Goal: Task Accomplishment & Management: Use online tool/utility

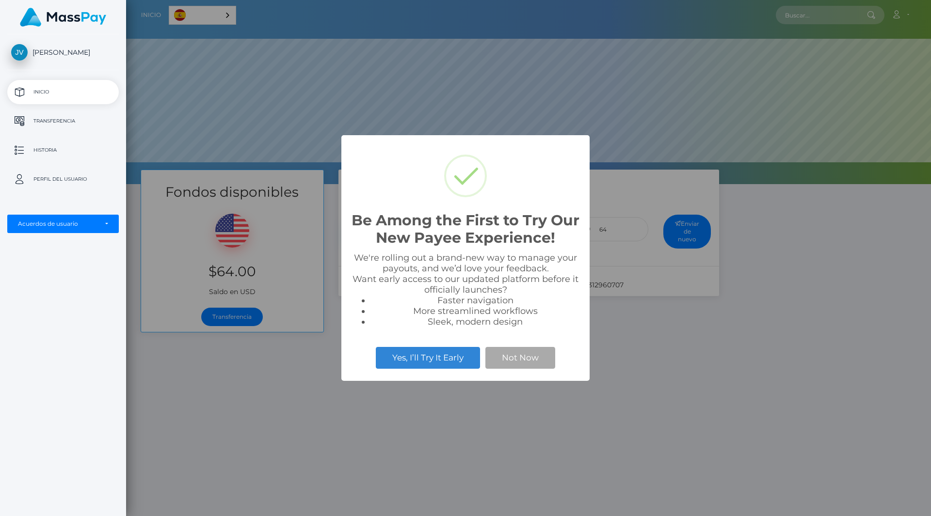
scroll to position [184, 805]
click at [674, 400] on div "Be Among the First to Try Our New Payee Experience! × We're rolling out a brand…" at bounding box center [465, 258] width 931 height 516
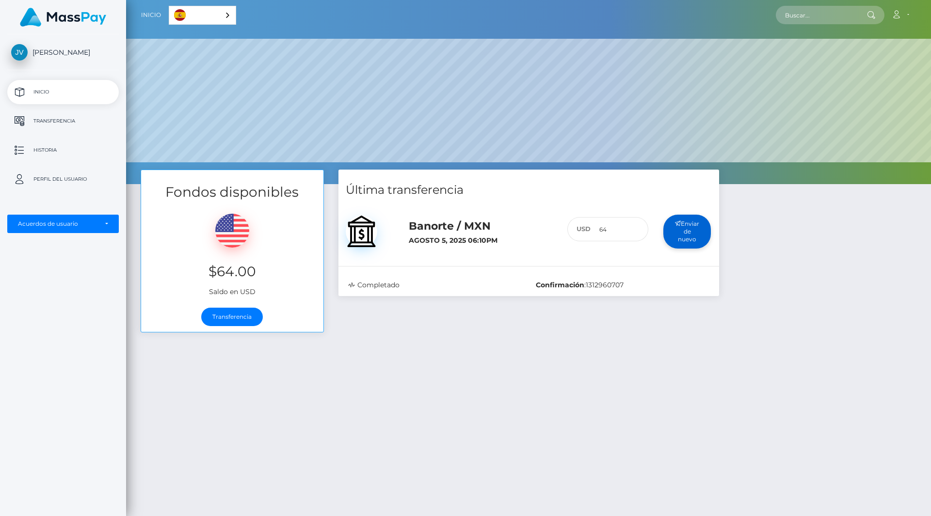
click at [693, 229] on button "Enviar de nuevo" at bounding box center [687, 232] width 48 height 34
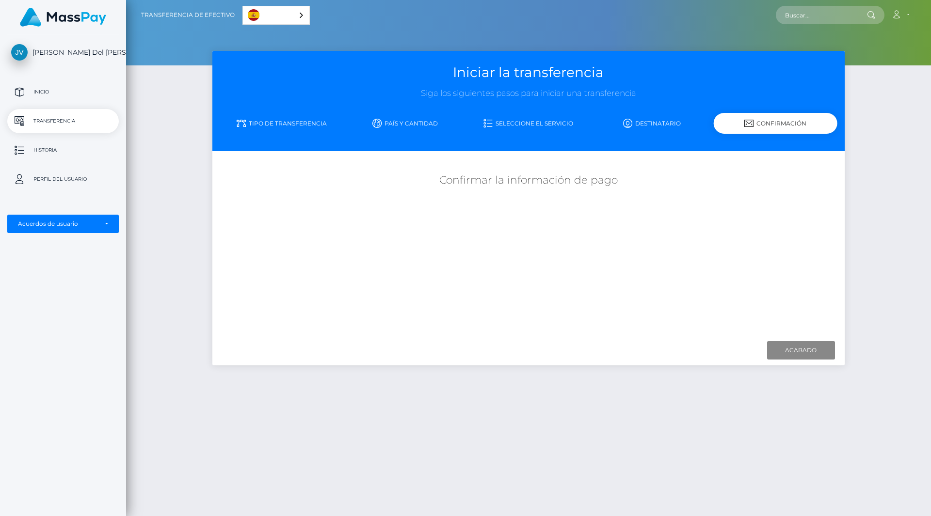
click at [515, 122] on link "Seleccione el servicio" at bounding box center [529, 123] width 124 height 17
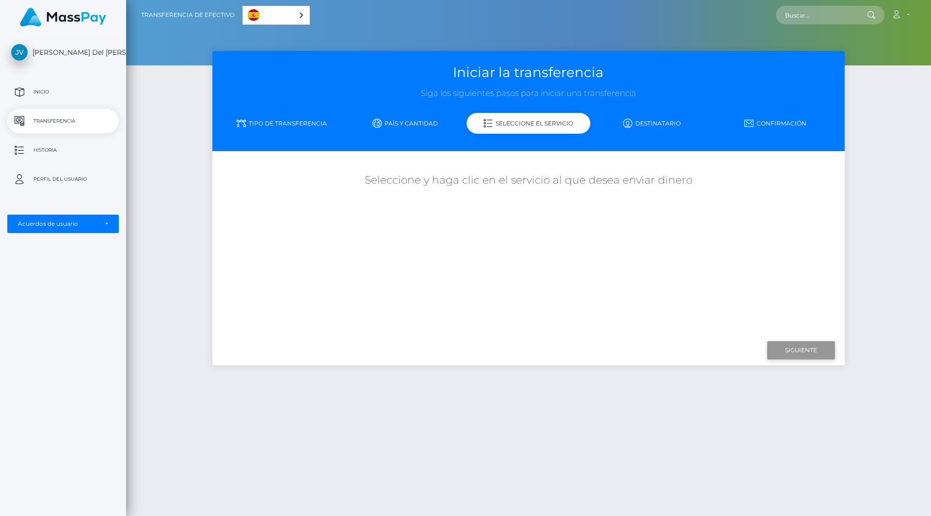
click at [775, 343] on input "Siguiente" at bounding box center [801, 350] width 68 height 18
click at [44, 93] on p "Inicio" at bounding box center [63, 92] width 104 height 15
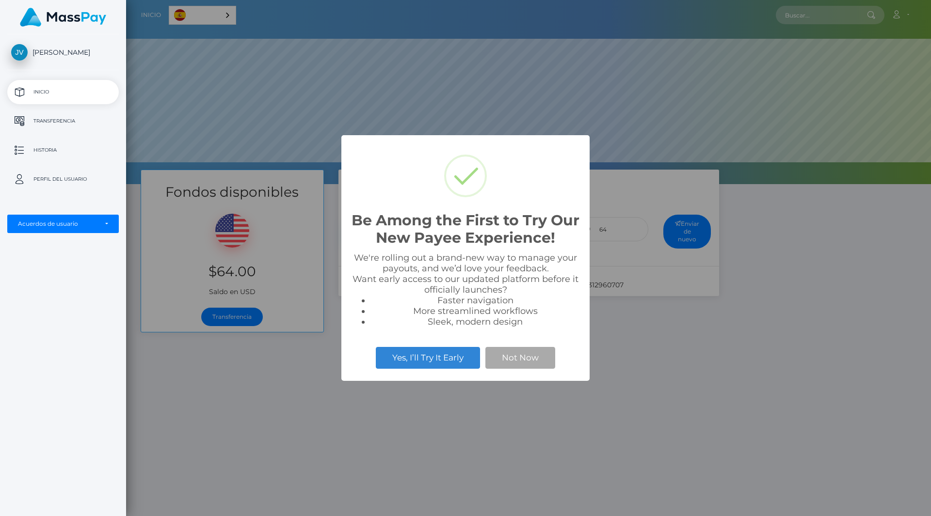
scroll to position [184, 805]
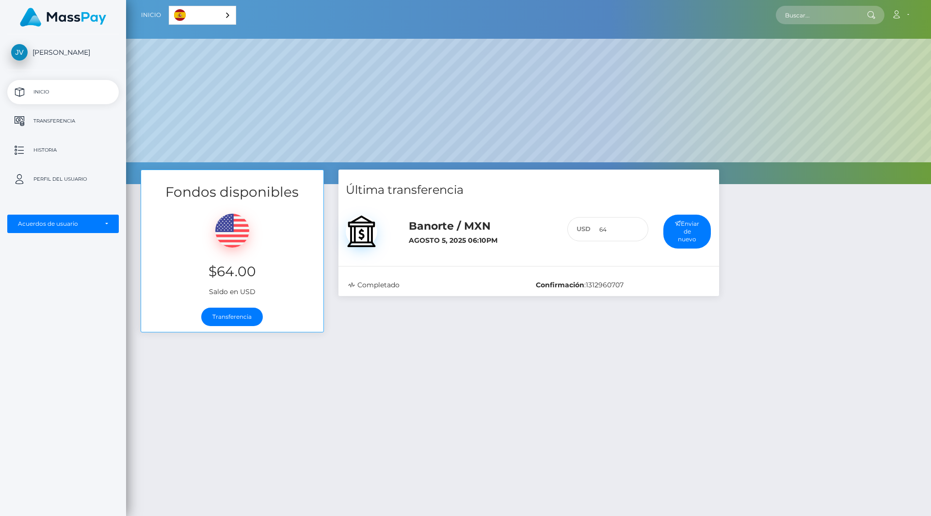
click at [199, 401] on div "Fondos disponibles $64.00 Saldo en USD Transferencia Última transferencia 64 :" at bounding box center [528, 398] width 805 height 457
click at [211, 313] on link "Transferencia" at bounding box center [232, 317] width 62 height 18
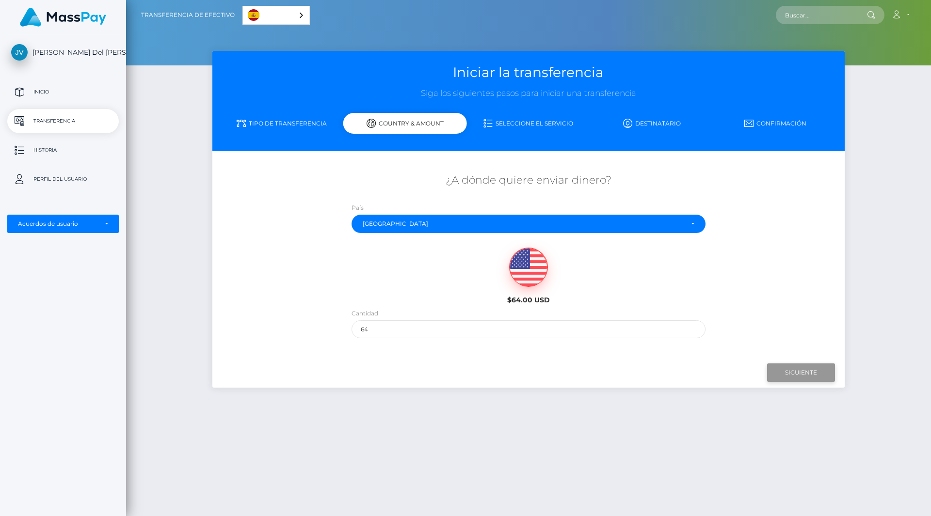
click at [808, 371] on input "Siguiente" at bounding box center [801, 373] width 68 height 18
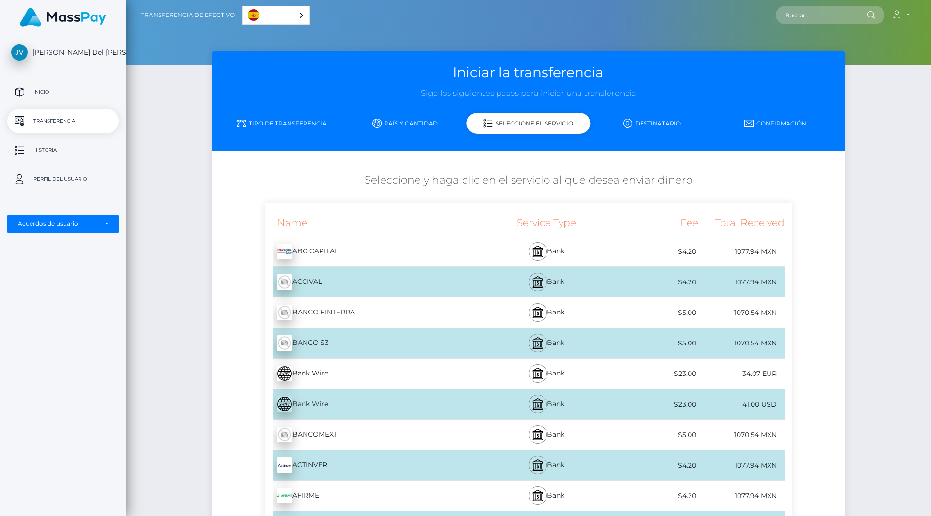
drag, startPoint x: 923, startPoint y: 1, endPoint x: 861, endPoint y: 389, distance: 392.8
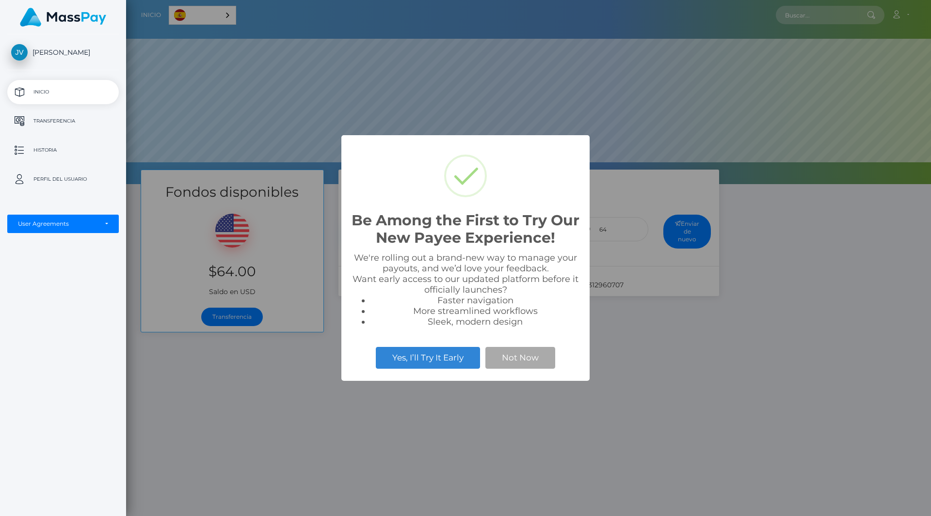
scroll to position [184, 805]
click at [766, 338] on div "Be Among the First to Try Our New Payee Experience! × We're rolling out a brand…" at bounding box center [465, 258] width 931 height 516
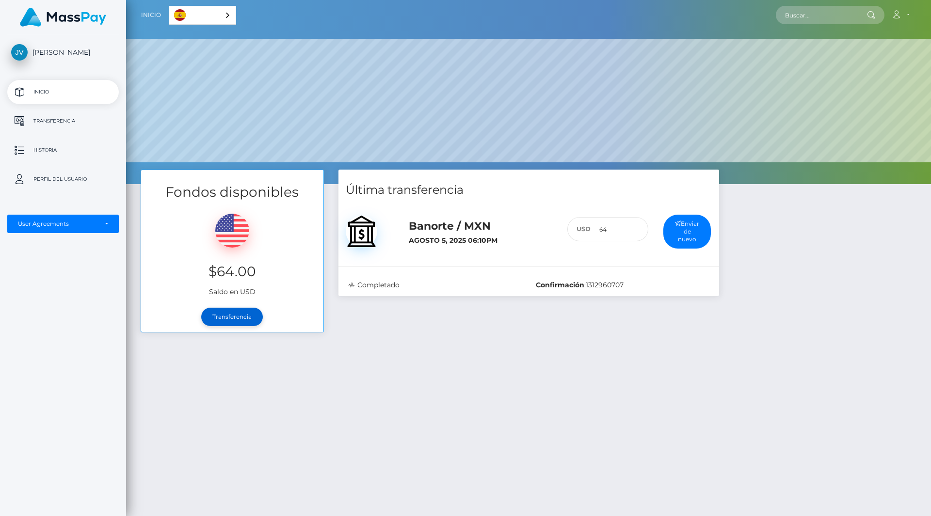
click at [236, 318] on link "Transferencia" at bounding box center [232, 317] width 62 height 18
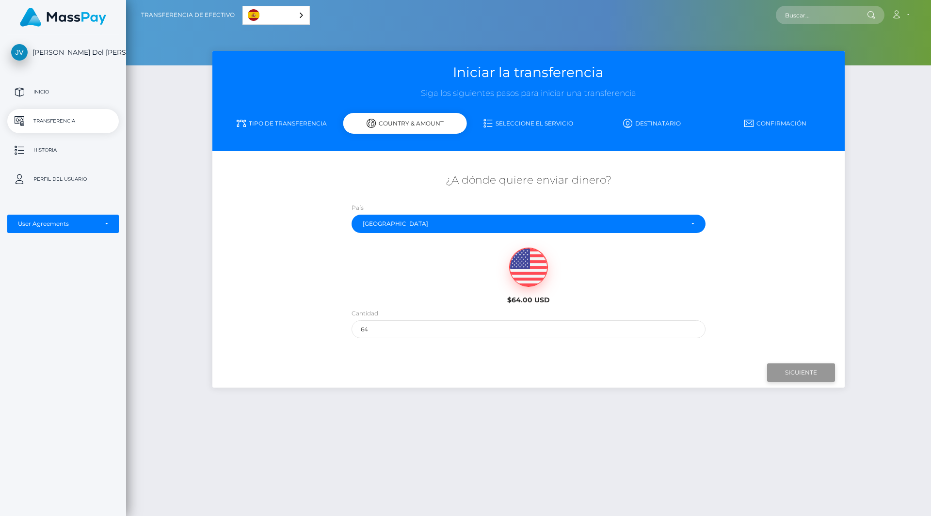
click at [790, 367] on input "Siguiente" at bounding box center [801, 373] width 68 height 18
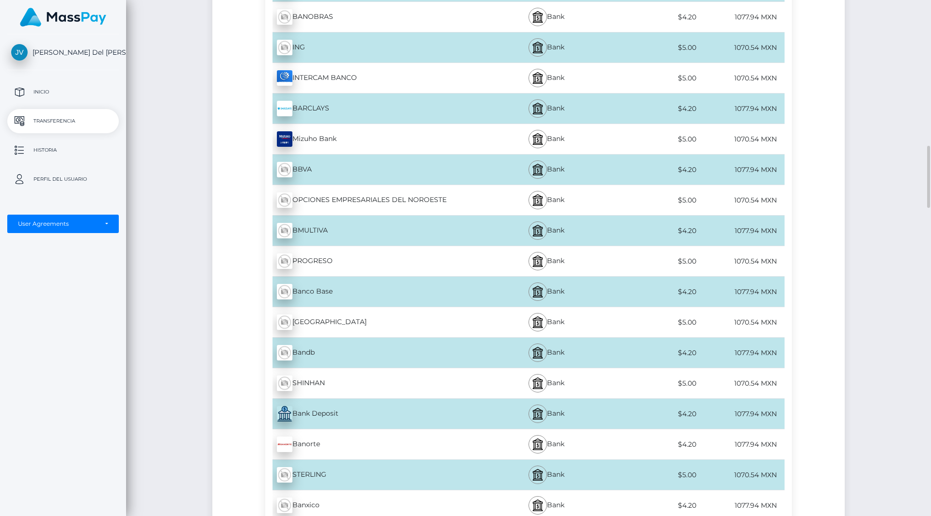
scroll to position [1309, 0]
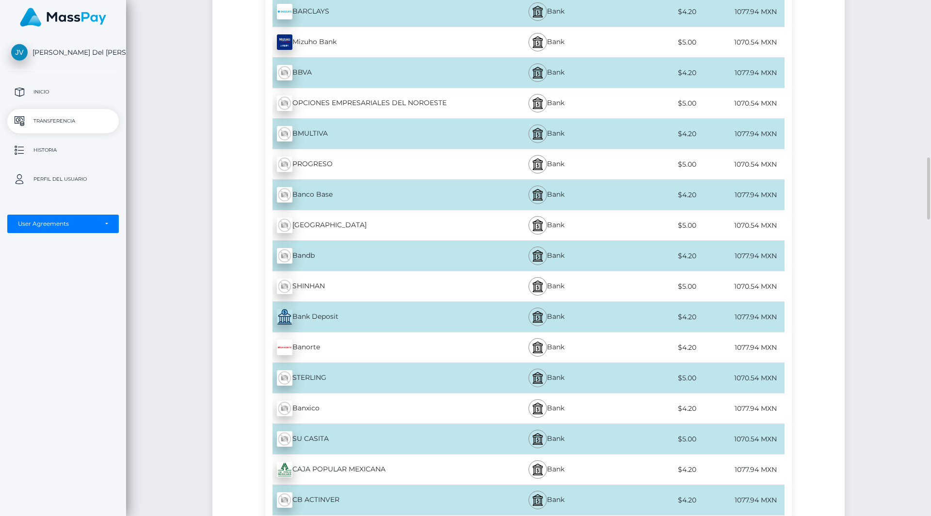
click at [320, 348] on div "Banorte - MXN" at bounding box center [373, 347] width 216 height 27
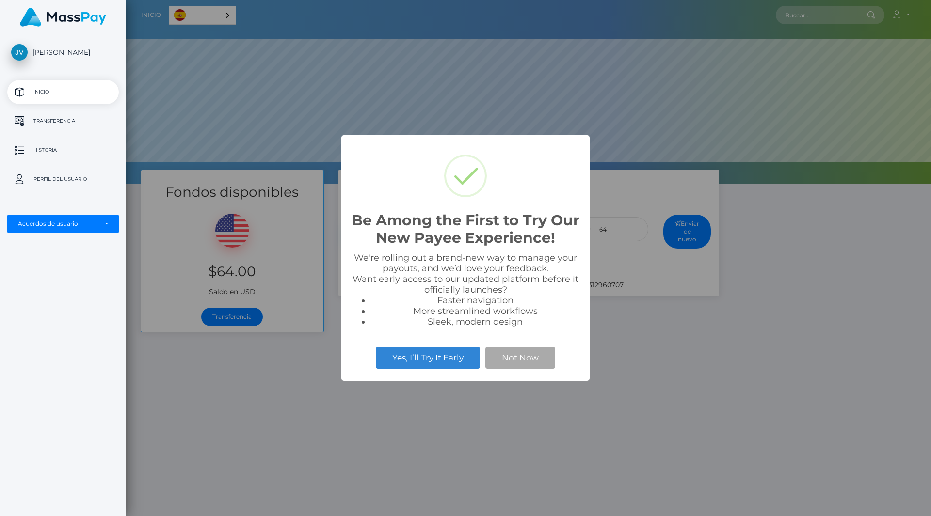
scroll to position [184, 805]
click at [503, 360] on button "Not Now" at bounding box center [520, 357] width 70 height 21
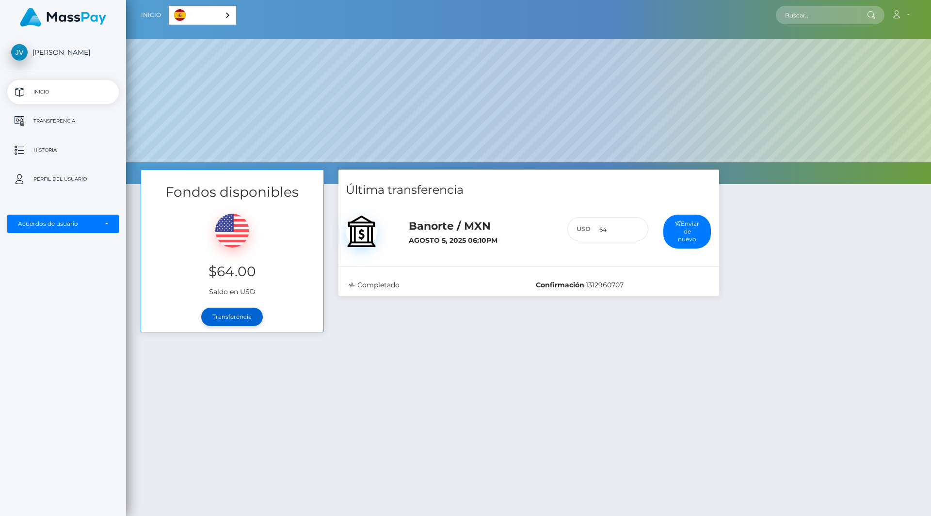
click at [238, 317] on link "Transferencia" at bounding box center [232, 317] width 62 height 18
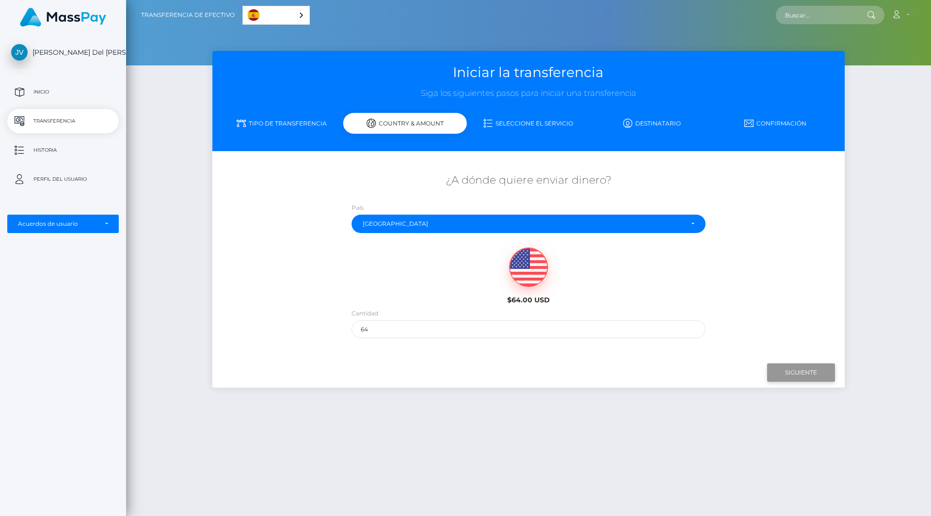
click at [783, 368] on input "Siguiente" at bounding box center [801, 373] width 68 height 18
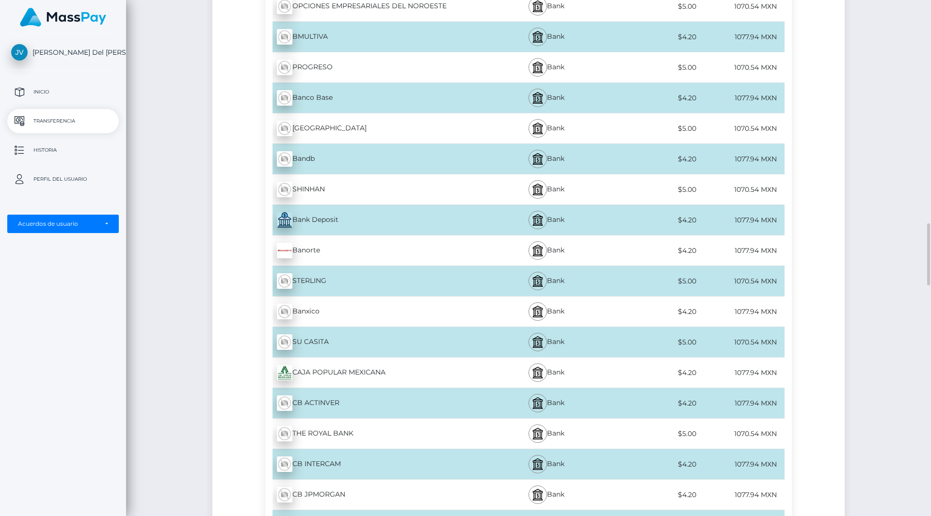
scroll to position [1454, 0]
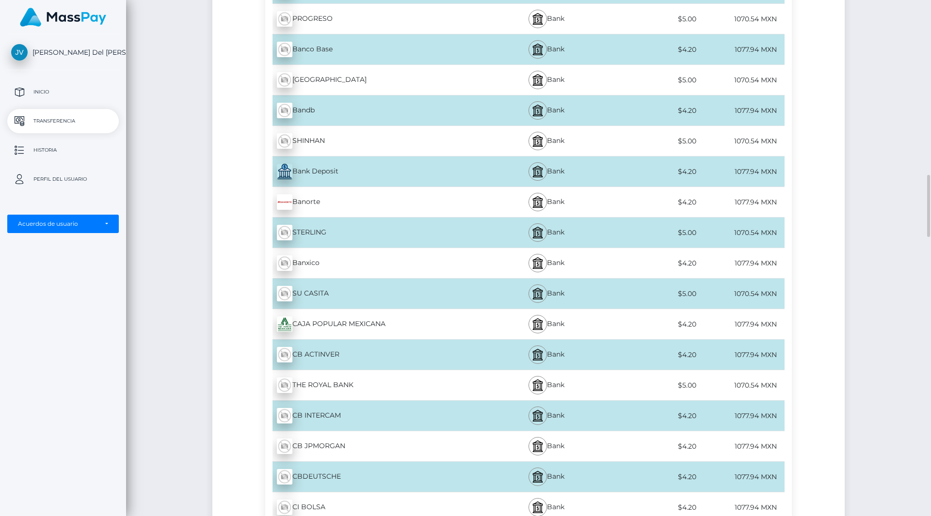
drag, startPoint x: 312, startPoint y: 200, endPoint x: 275, endPoint y: 211, distance: 38.8
click at [275, 211] on div "Banorte - MXN" at bounding box center [373, 202] width 216 height 27
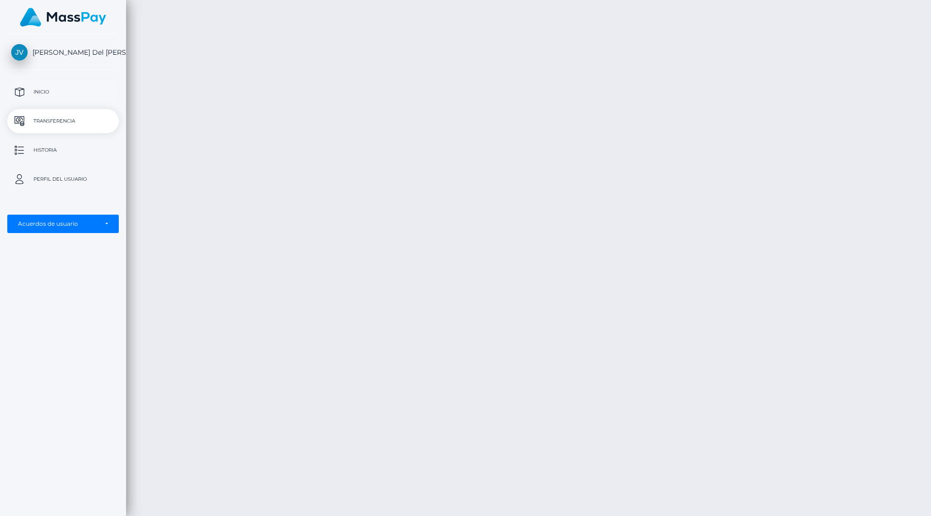
click at [36, 93] on p "Inicio" at bounding box center [63, 92] width 104 height 15
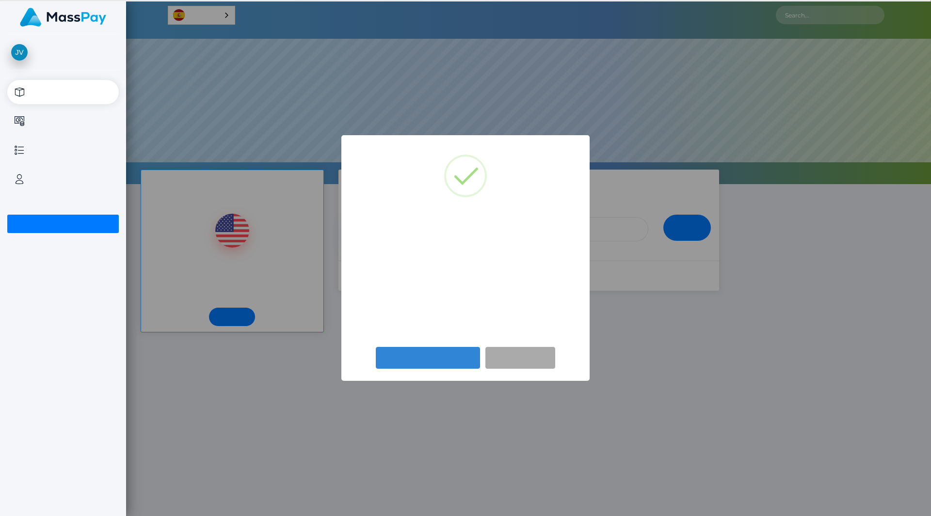
scroll to position [184, 805]
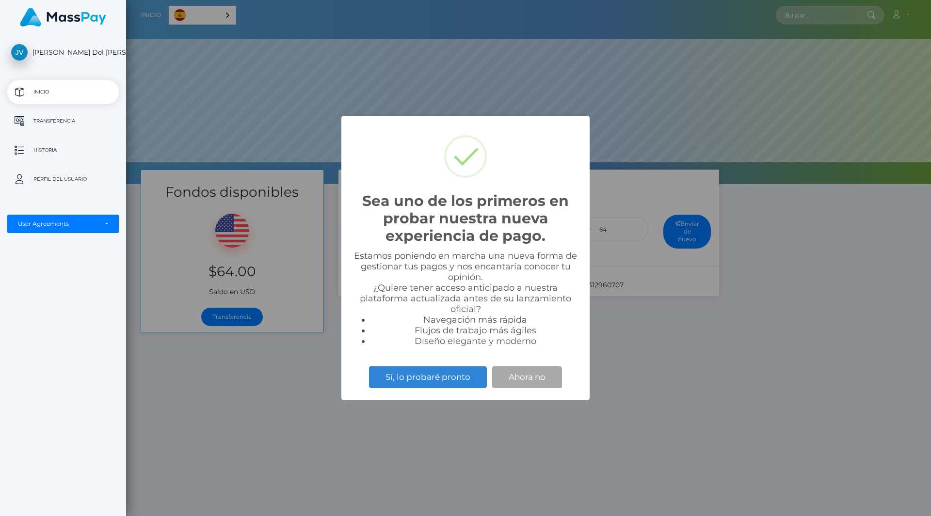
click at [290, 423] on div "Sea uno de los primeros en probar nuestra nueva experiencia de pago. × Estamos …" at bounding box center [465, 258] width 931 height 516
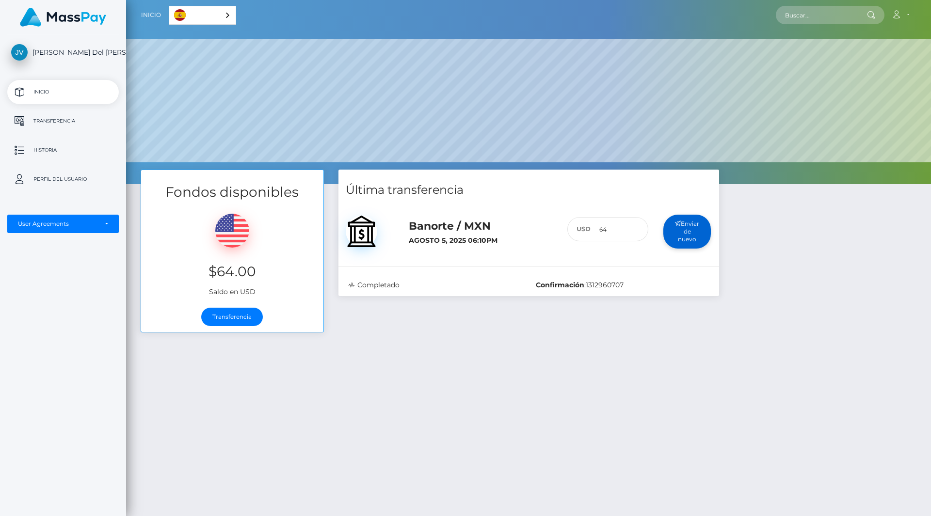
click at [691, 234] on button "Enviar de nuevo" at bounding box center [687, 232] width 48 height 34
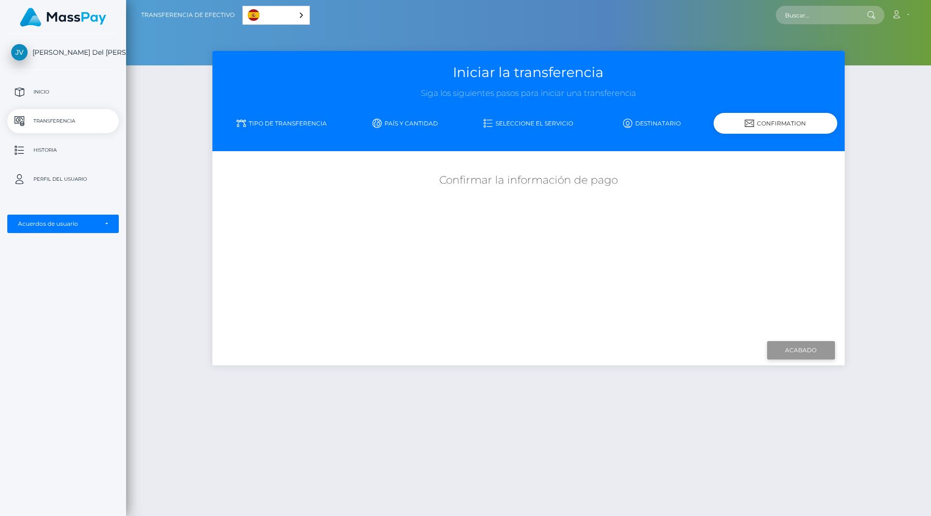
click at [799, 349] on input "Acabado" at bounding box center [801, 350] width 68 height 18
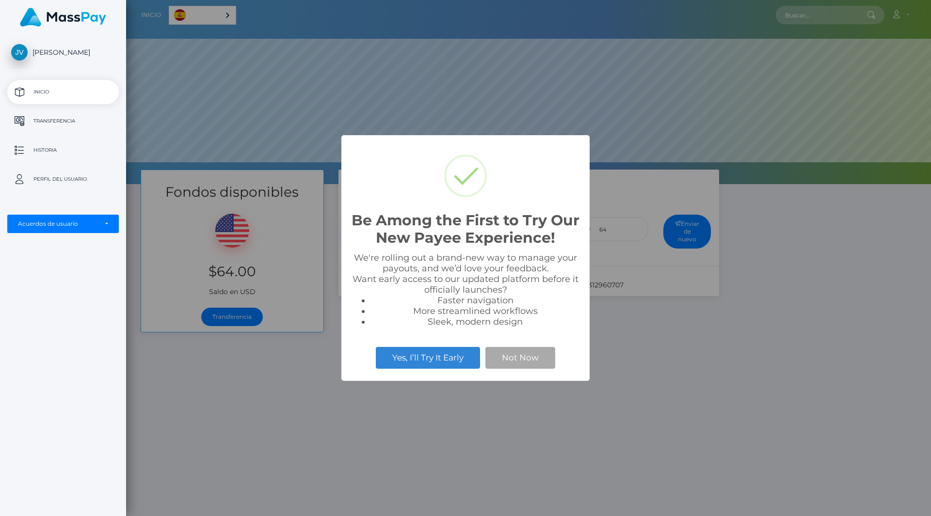
scroll to position [184, 805]
click at [520, 460] on div "Be Among the First to Try Our New Payee Experience! × We're rolling out a brand…" at bounding box center [465, 258] width 931 height 516
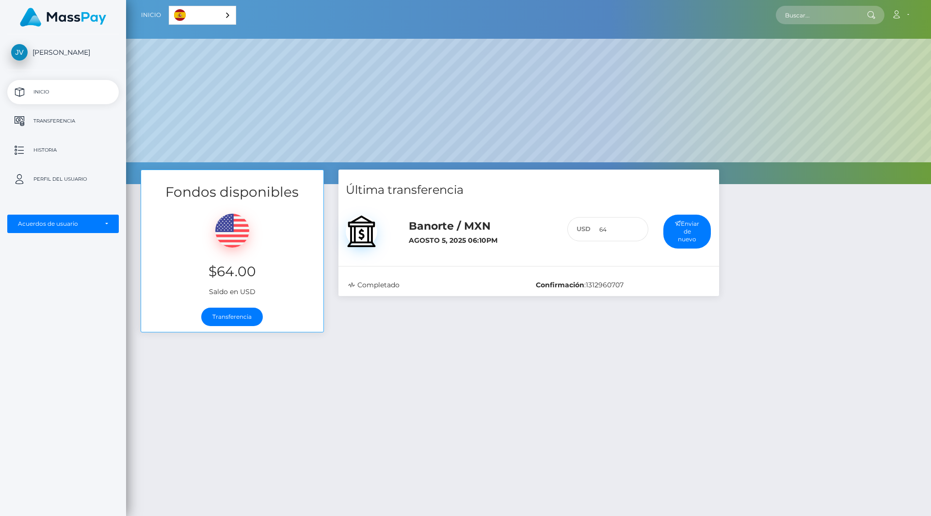
click at [554, 397] on div "Fondos disponibles $64.00 Saldo en USD Transferencia Última transferencia 64 :" at bounding box center [528, 398] width 805 height 457
drag, startPoint x: 231, startPoint y: 315, endPoint x: 236, endPoint y: 316, distance: 4.9
click at [231, 315] on link "Transferencia" at bounding box center [232, 317] width 62 height 18
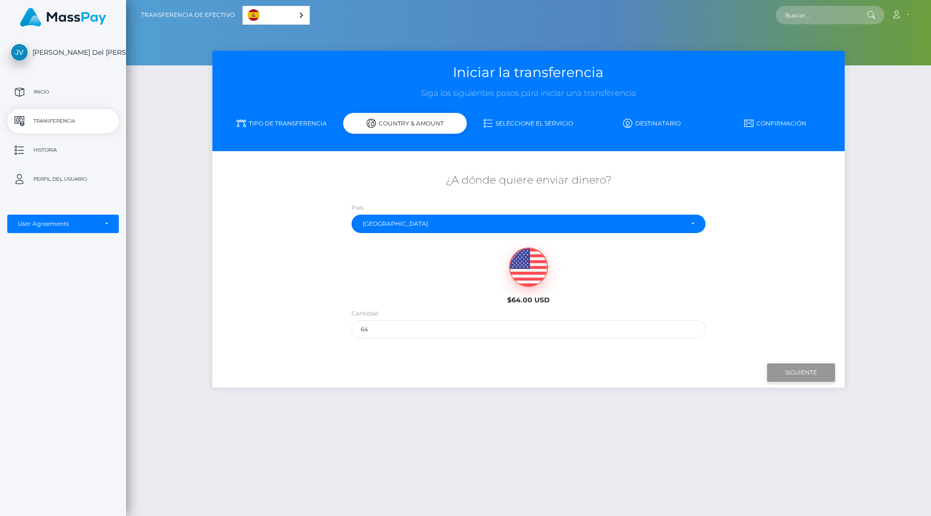
click at [808, 369] on input "Siguiente" at bounding box center [801, 373] width 68 height 18
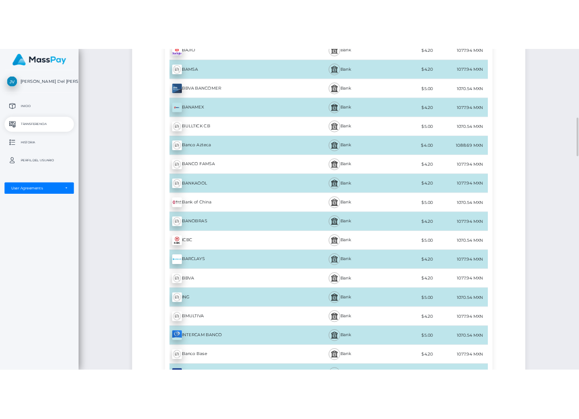
scroll to position [1115, 0]
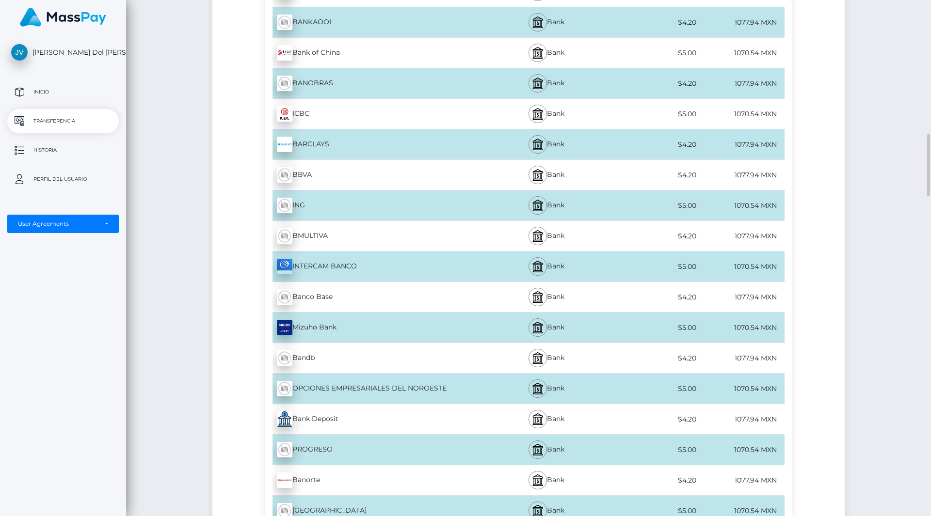
click at [297, 481] on div "Banorte - MXN" at bounding box center [373, 480] width 216 height 27
